Goal: Task Accomplishment & Management: Use online tool/utility

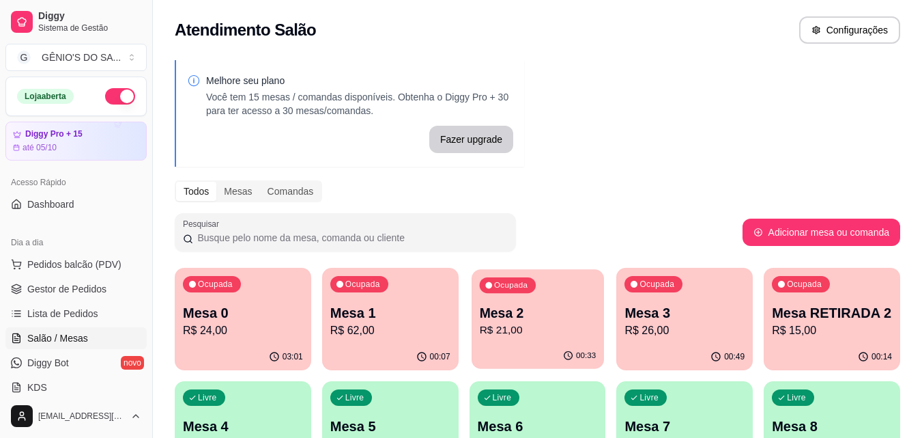
click at [524, 318] on p "Mesa 2" at bounding box center [537, 313] width 117 height 18
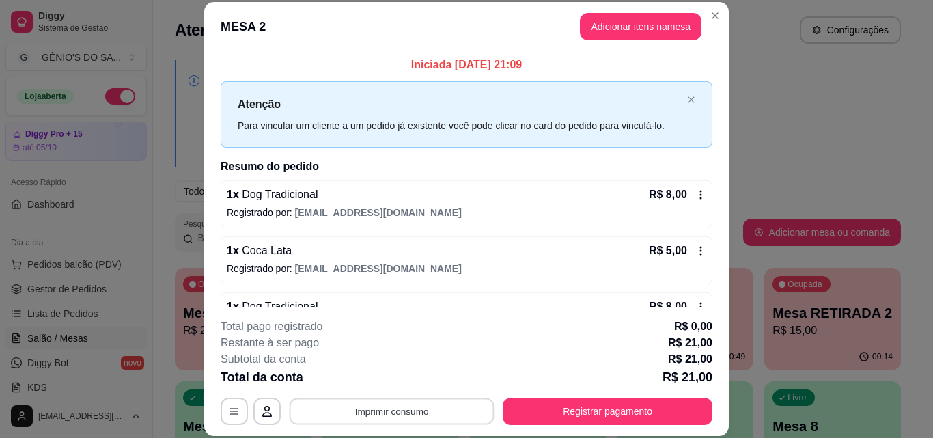
click at [412, 423] on button "Imprimir consumo" at bounding box center [391, 410] width 205 height 27
click at [404, 376] on button "Impressora" at bounding box center [391, 379] width 96 height 21
click at [661, 22] on button "Adicionar itens na mesa" at bounding box center [640, 27] width 117 height 27
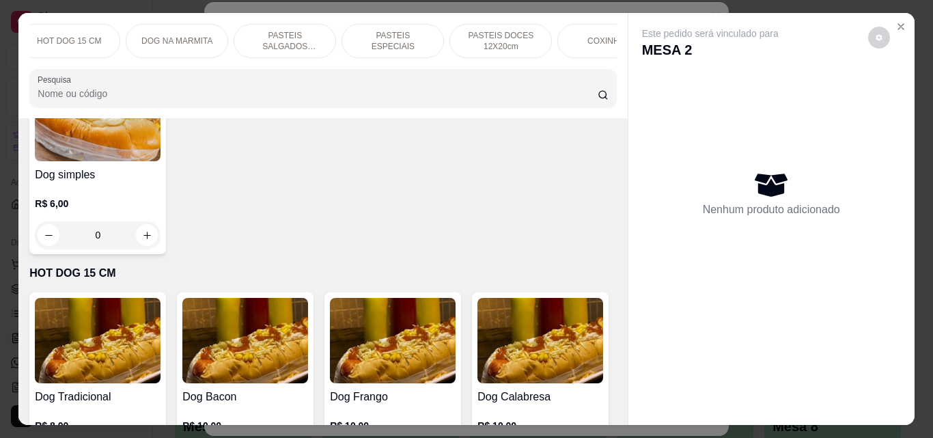
scroll to position [0, 595]
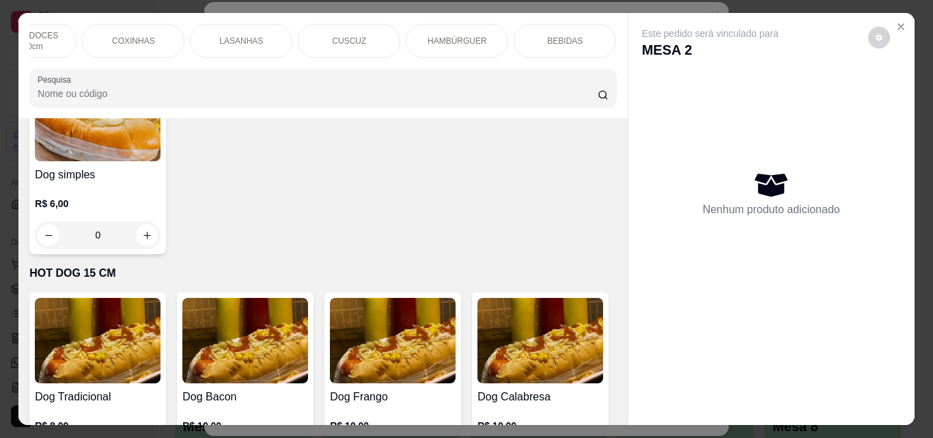
click at [600, 36] on div "BEBIDAS" at bounding box center [564, 41] width 102 height 34
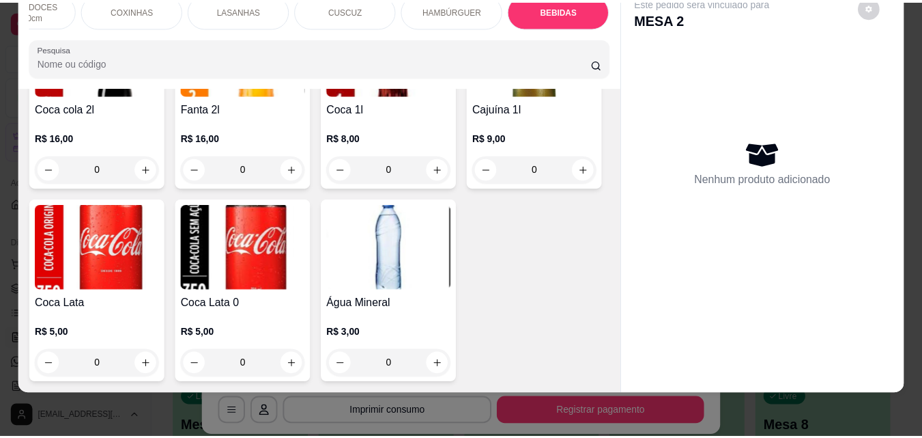
scroll to position [5470, 0]
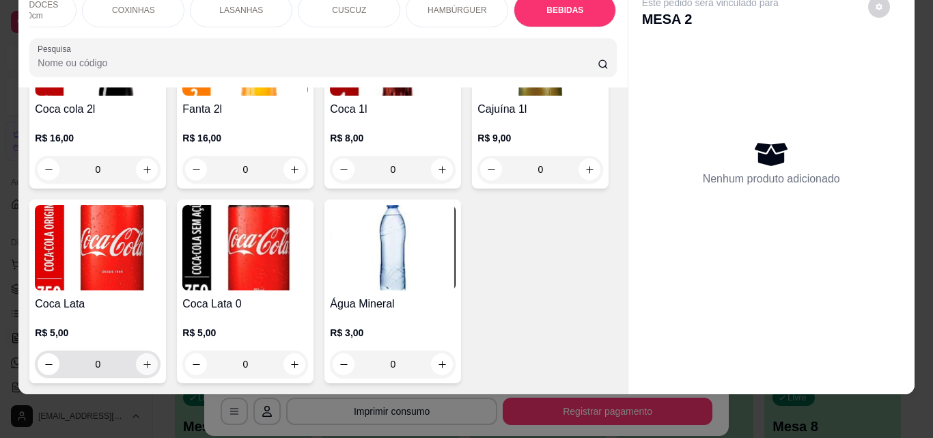
click at [152, 359] on icon "increase-product-quantity" at bounding box center [147, 364] width 10 height 10
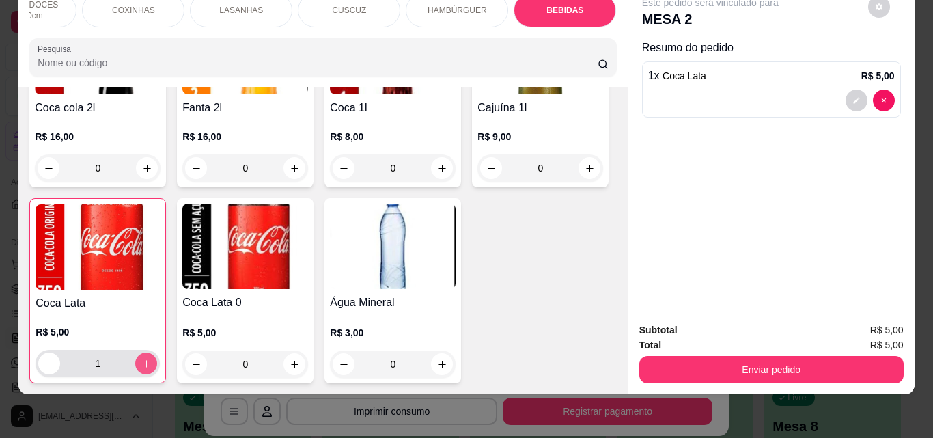
type input "1"
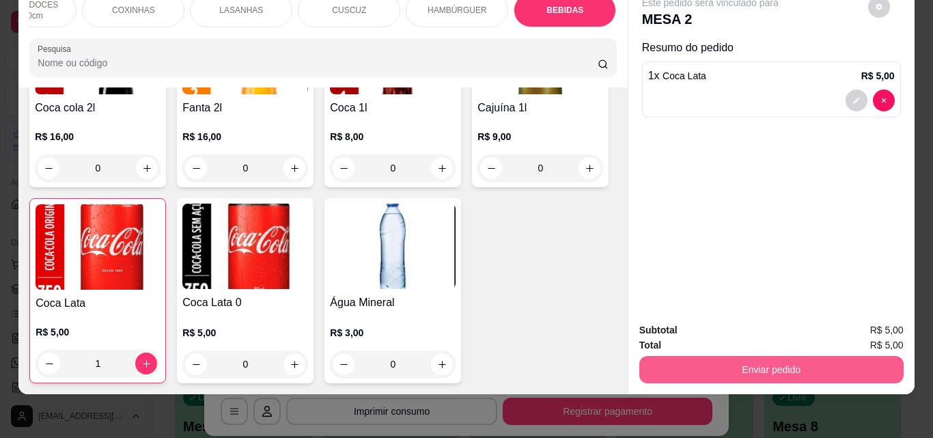
click at [741, 359] on button "Enviar pedido" at bounding box center [771, 369] width 264 height 27
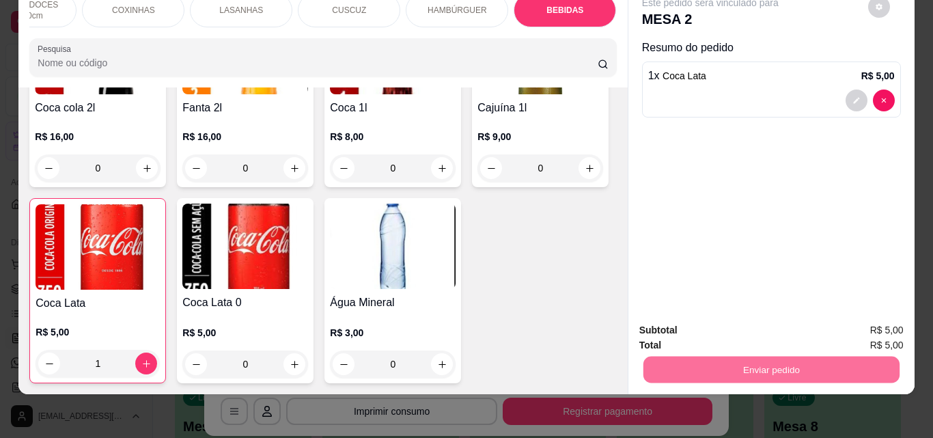
click at [868, 328] on button "Enviar pedido" at bounding box center [867, 325] width 75 height 25
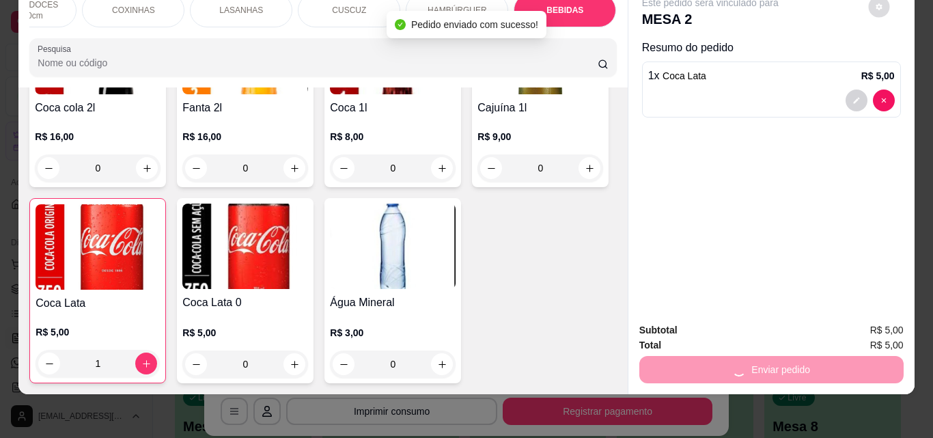
click at [873, 5] on button "decrease-product-quantity" at bounding box center [878, 7] width 21 height 21
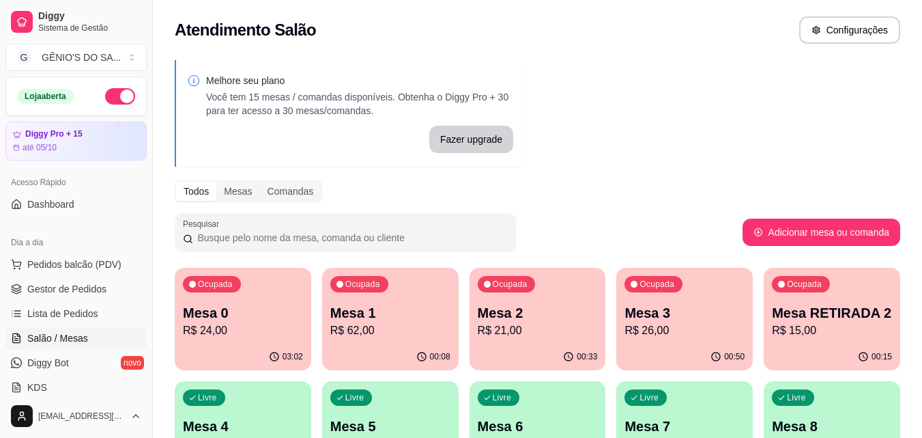
click at [704, 11] on div "Atendimento Salão Configurações" at bounding box center [537, 26] width 769 height 52
